Goal: Navigation & Orientation: Find specific page/section

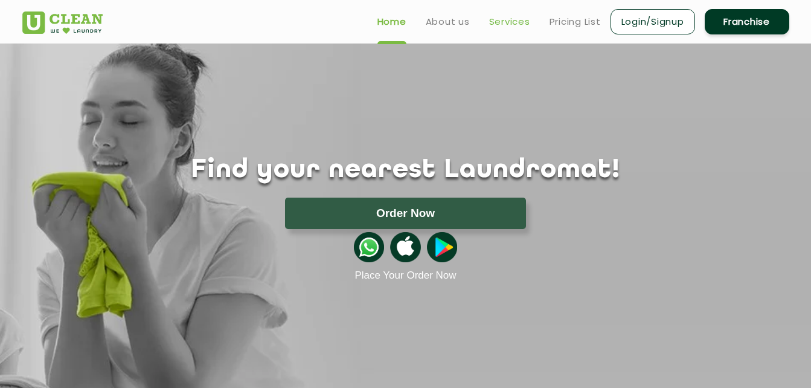
click at [505, 21] on link "Services" at bounding box center [509, 21] width 41 height 14
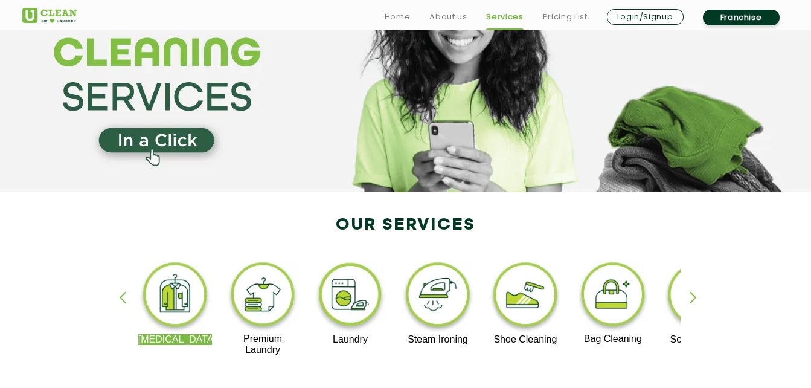
scroll to position [242, 0]
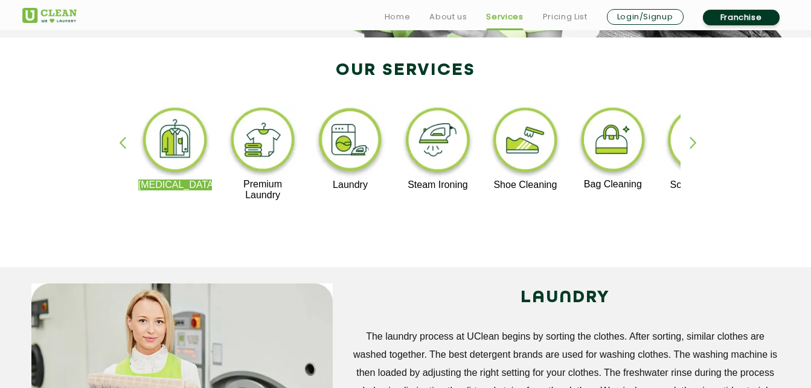
click at [697, 149] on div "button" at bounding box center [699, 152] width 18 height 33
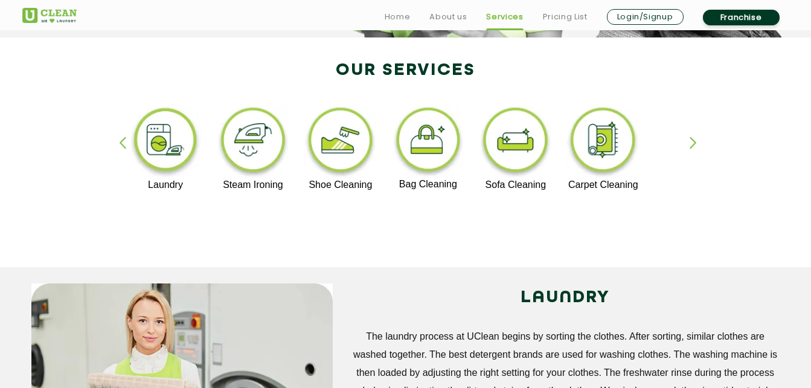
click at [697, 149] on div "button" at bounding box center [699, 152] width 18 height 33
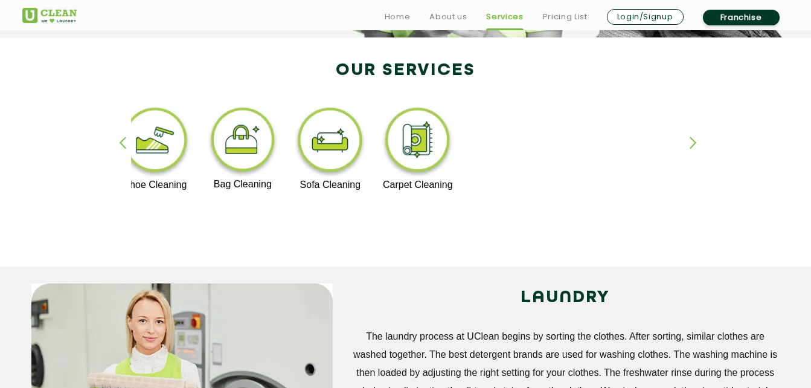
click at [122, 139] on div "button" at bounding box center [128, 152] width 18 height 33
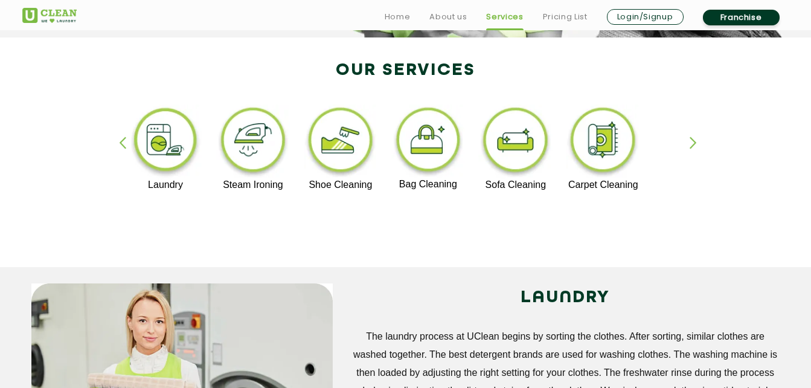
click at [122, 139] on div "button" at bounding box center [128, 152] width 18 height 33
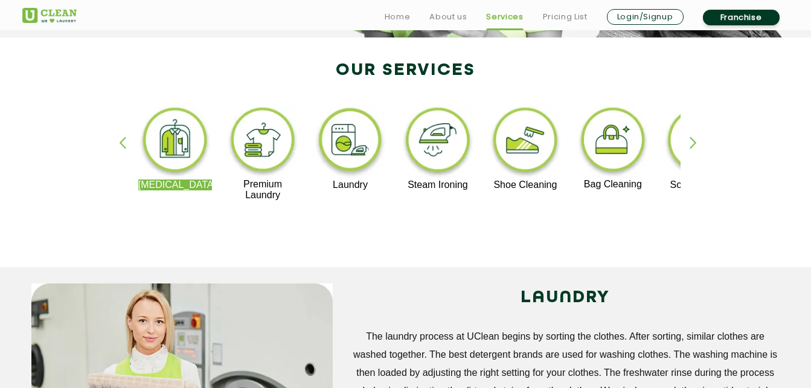
click at [122, 139] on div "button" at bounding box center [128, 152] width 18 height 33
